Goal: Information Seeking & Learning: Learn about a topic

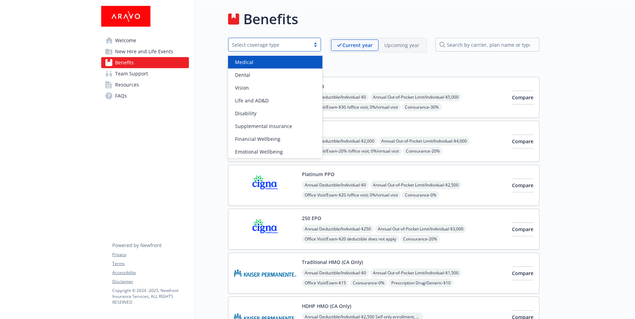
click at [282, 44] on div "Select coverage type" at bounding box center [269, 44] width 75 height 7
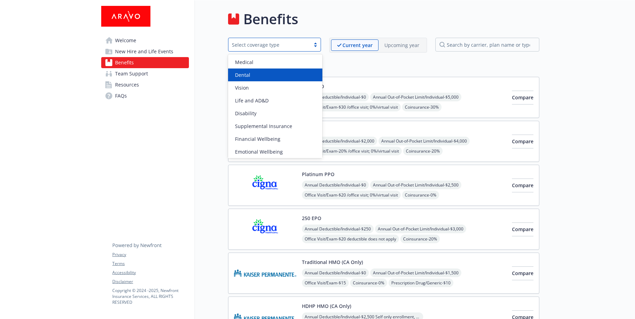
click at [270, 73] on div "Dental" at bounding box center [275, 74] width 86 height 7
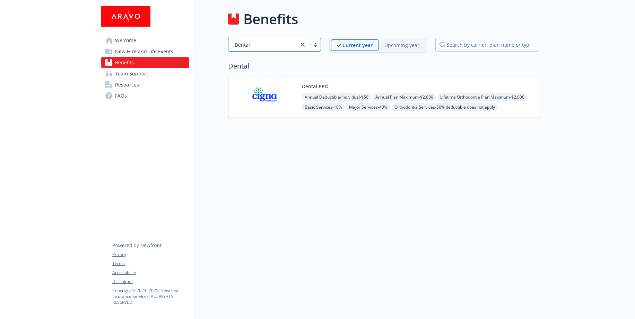
click at [288, 98] on img at bounding box center [265, 97] width 62 height 29
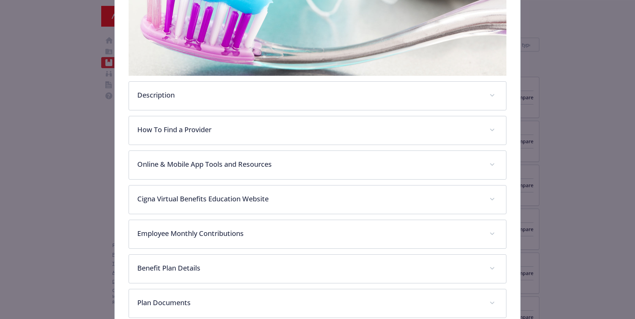
scroll to position [160, 0]
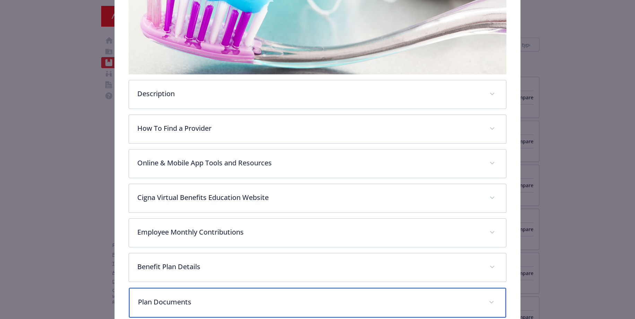
click at [159, 298] on p "Plan Documents" at bounding box center [309, 302] width 342 height 10
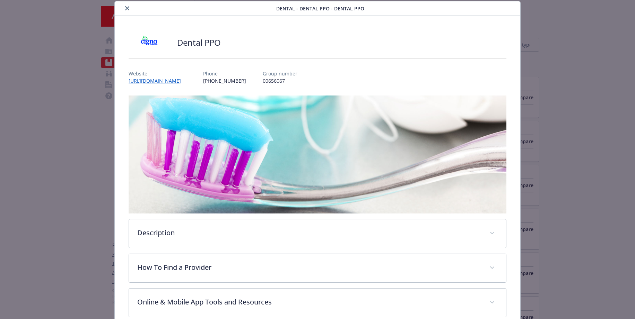
scroll to position [0, 0]
